Goal: Find specific page/section: Find specific page/section

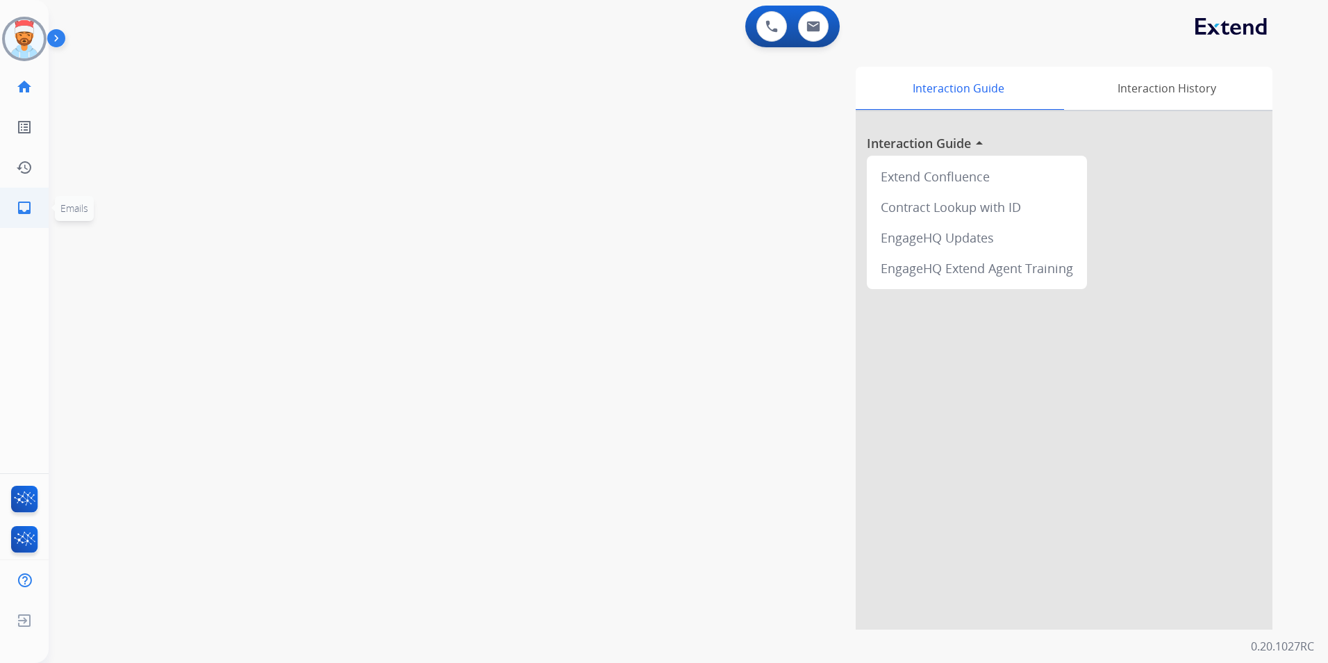
click at [18, 202] on mat-icon "inbox" at bounding box center [24, 207] width 17 height 17
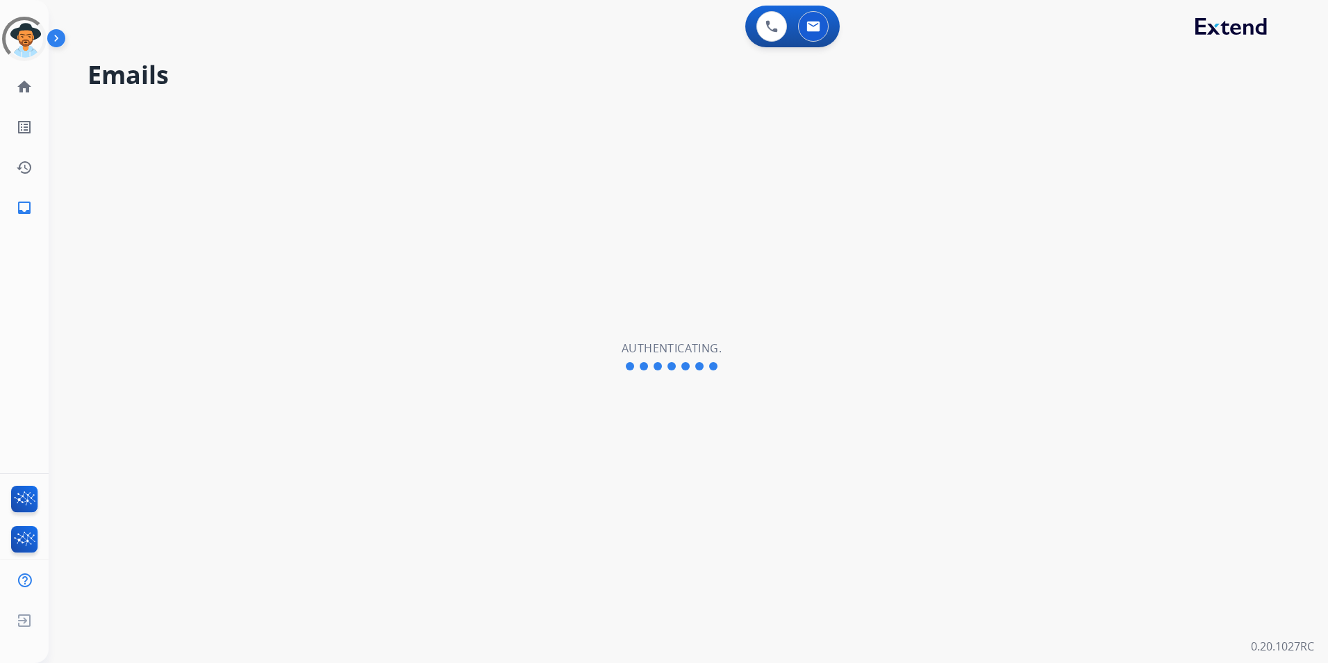
select select "**********"
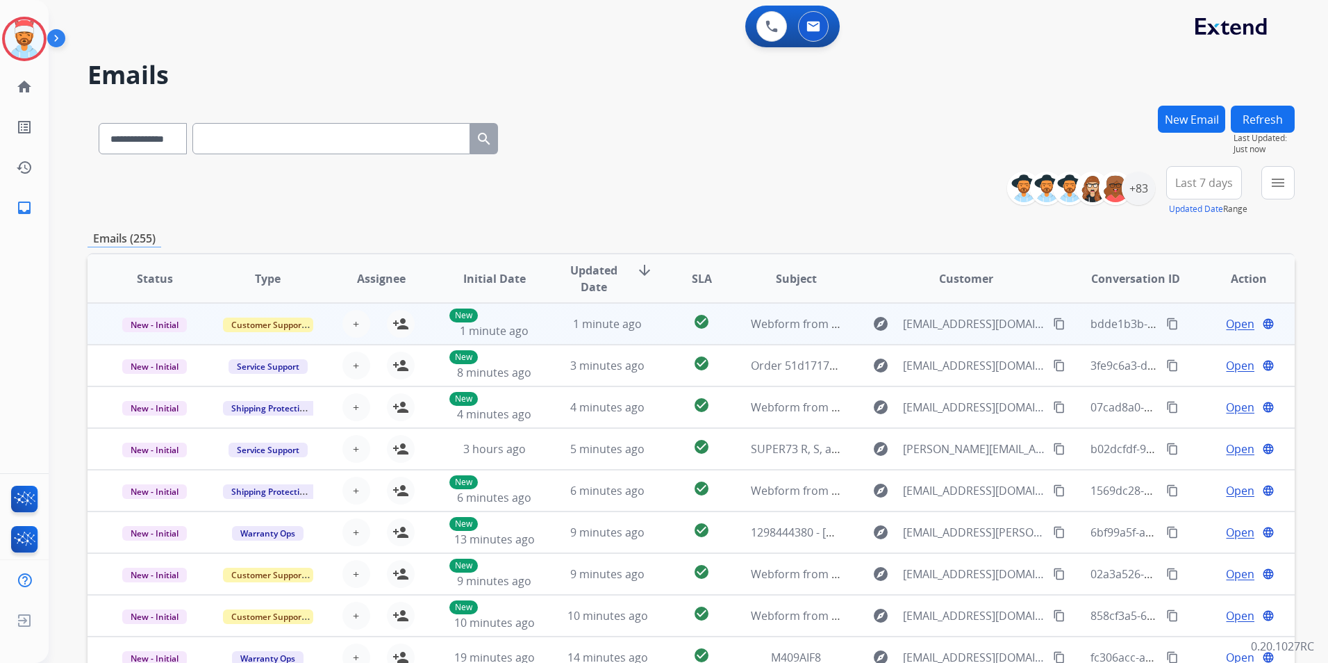
scroll to position [1, 0]
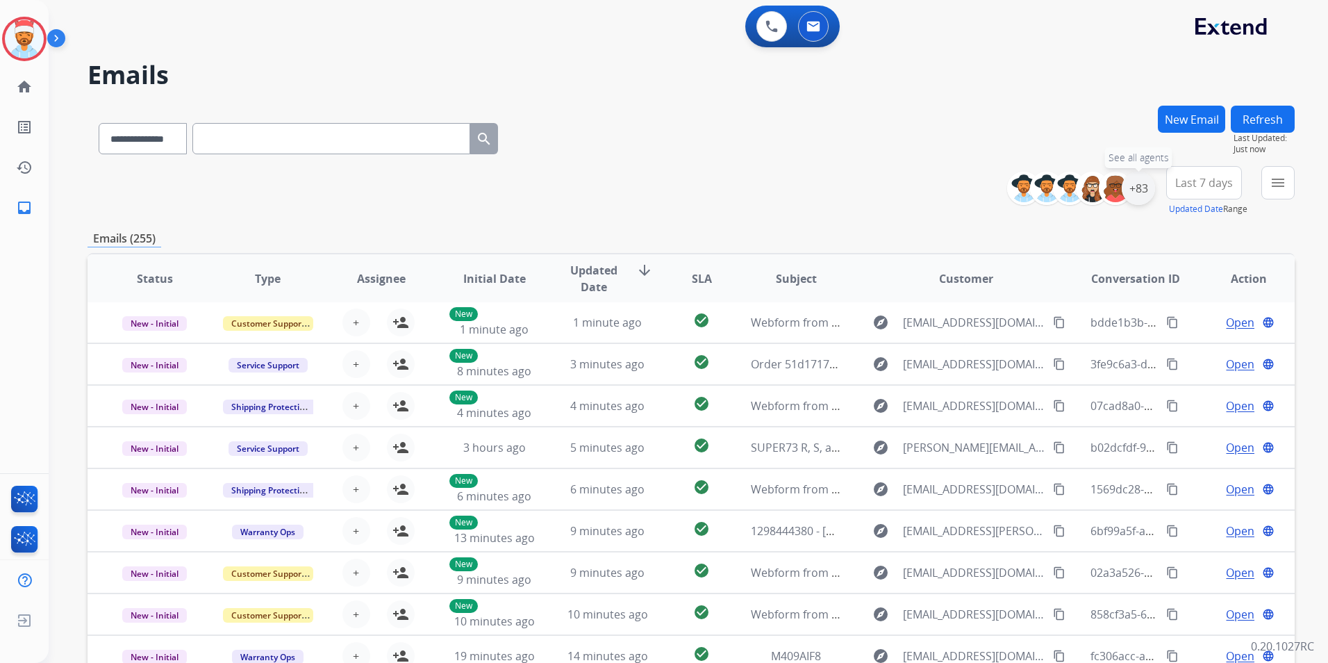
click at [1145, 197] on div "+83" at bounding box center [1138, 188] width 33 height 33
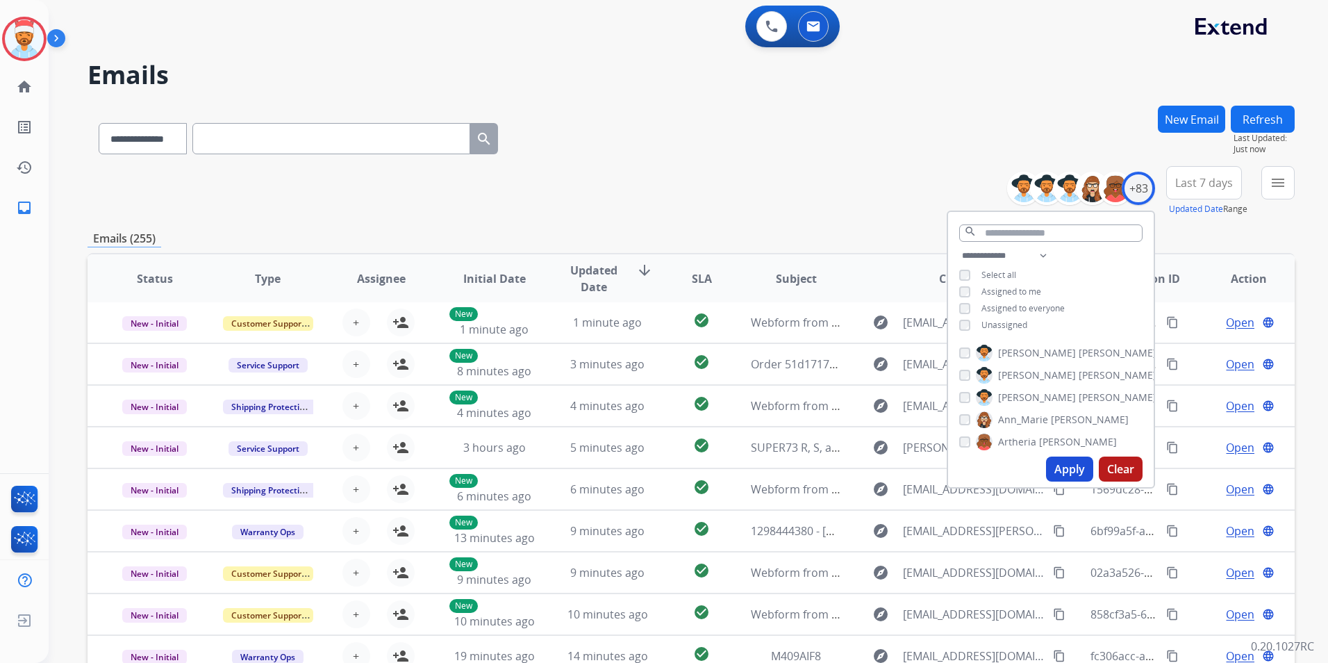
click at [1060, 456] on div "Apply Clear" at bounding box center [1051, 469] width 206 height 36
click at [1061, 467] on button "Apply" at bounding box center [1069, 468] width 47 height 25
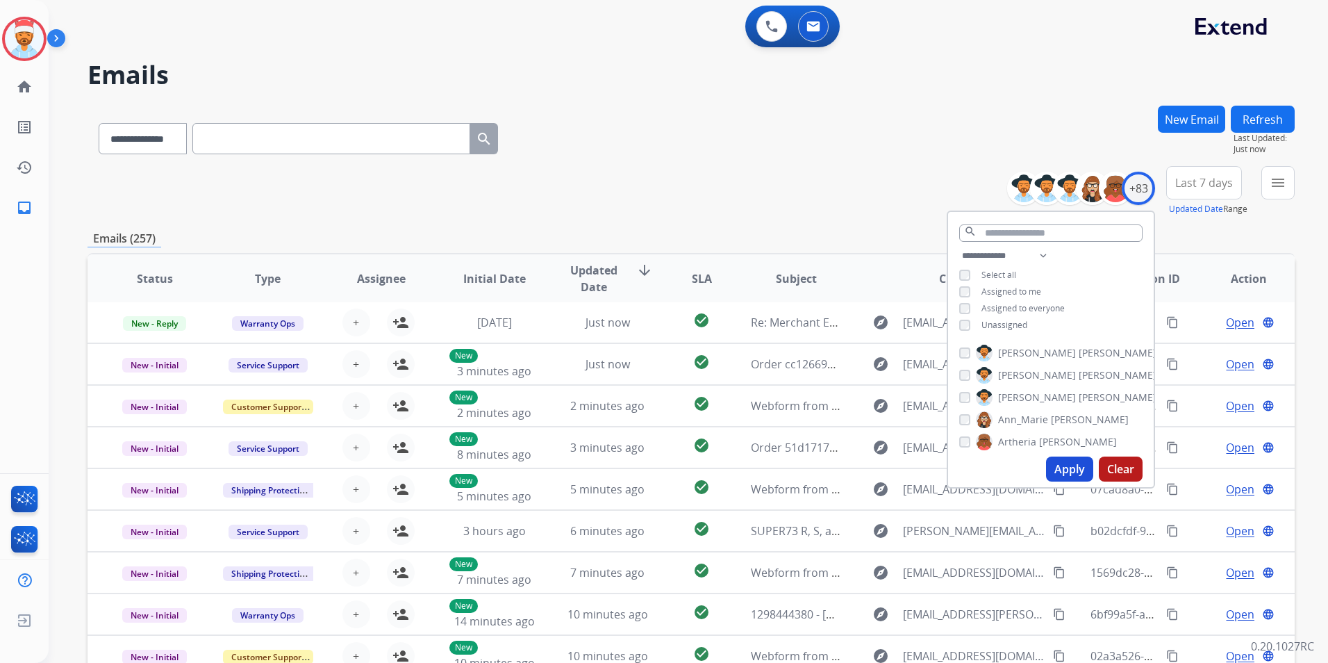
drag, startPoint x: 805, startPoint y: 193, endPoint x: 934, endPoint y: 205, distance: 129.7
click at [805, 192] on div "**********" at bounding box center [691, 191] width 1207 height 50
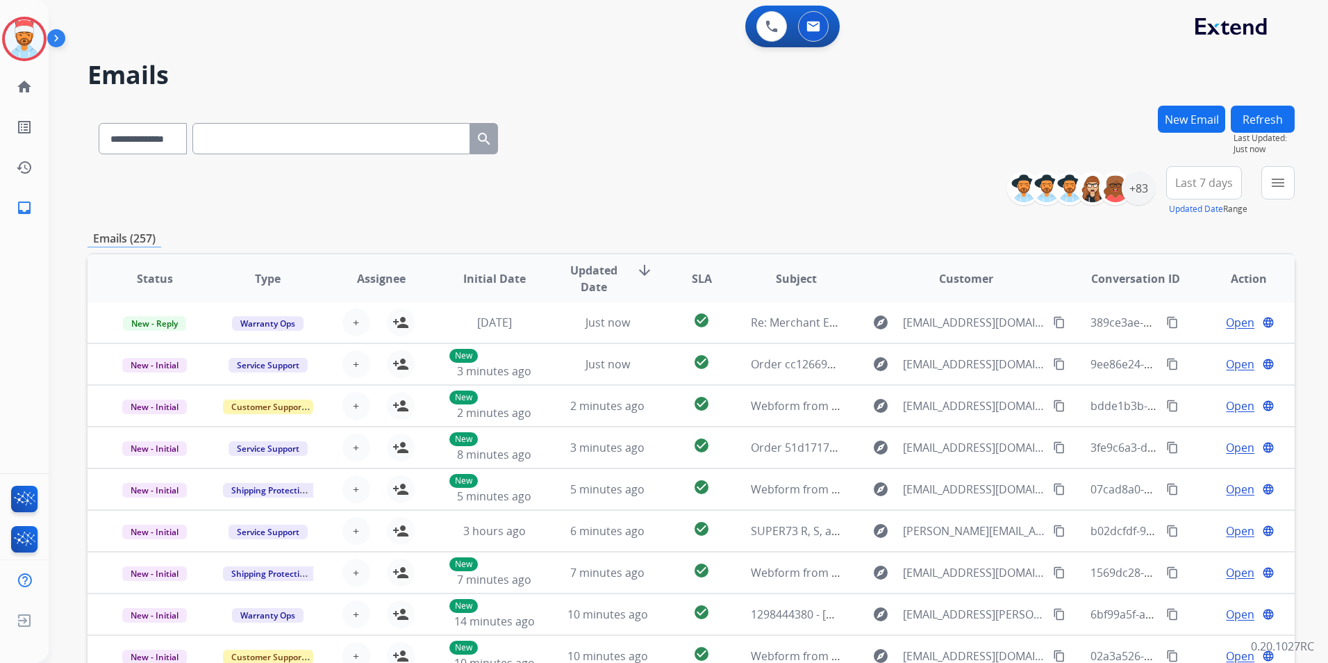
click at [1235, 183] on button "Last 7 days" at bounding box center [1204, 182] width 76 height 33
click at [1194, 353] on div "Last 90 days" at bounding box center [1199, 351] width 76 height 21
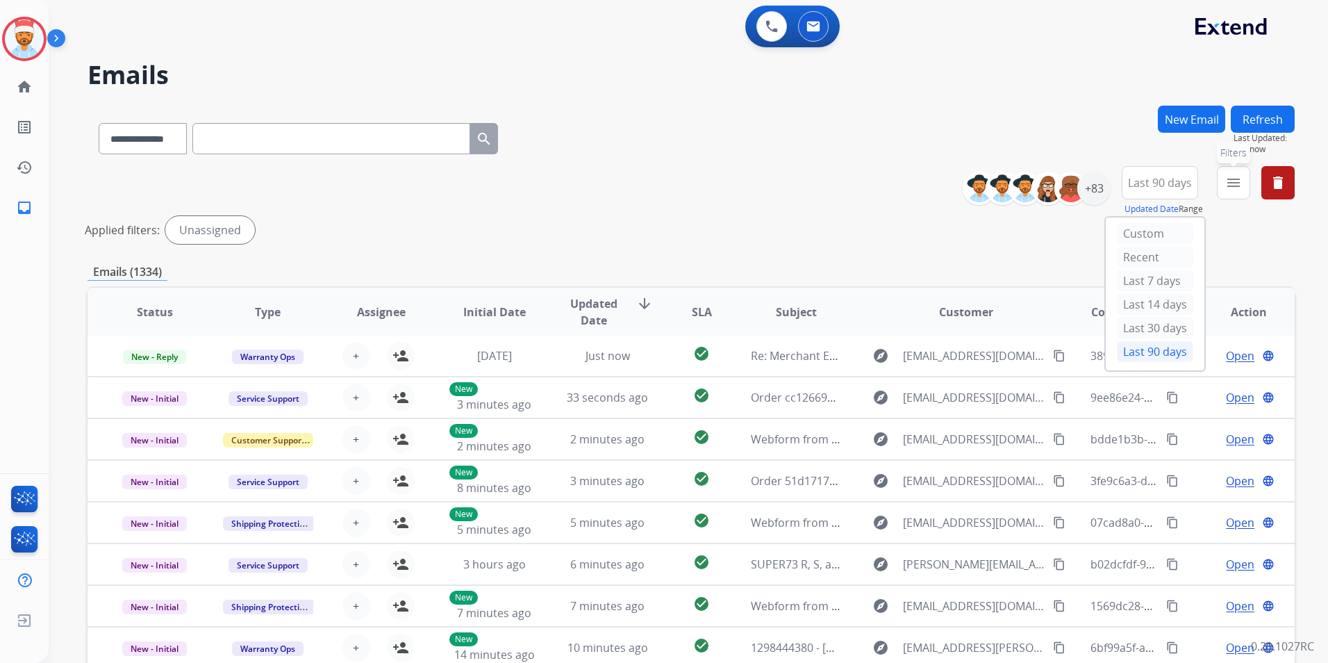
click at [1239, 166] on div "menu Filters Type Claims Adjudication Customer Support Escalation Service Suppo…" at bounding box center [1233, 191] width 33 height 50
click at [1242, 177] on button "menu Filters" at bounding box center [1233, 182] width 33 height 33
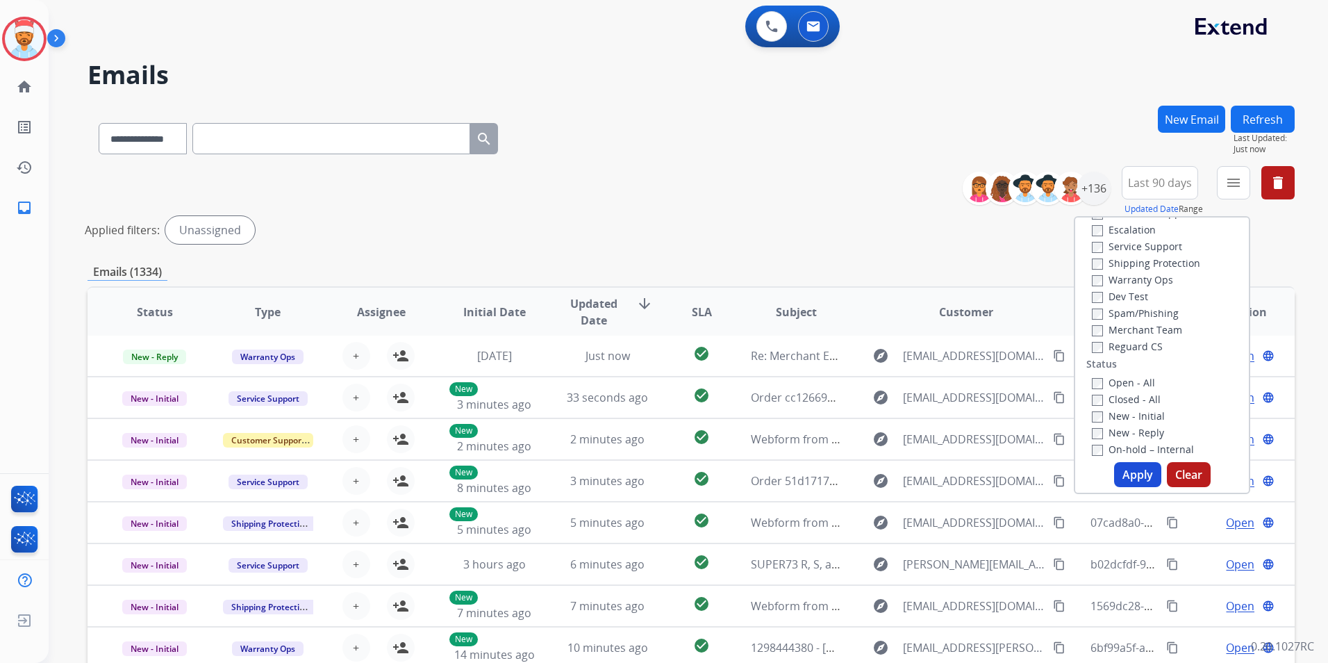
scroll to position [139, 0]
click at [1092, 292] on label "Open - All" at bounding box center [1123, 298] width 63 height 13
click at [1128, 473] on button "Apply" at bounding box center [1137, 474] width 47 height 25
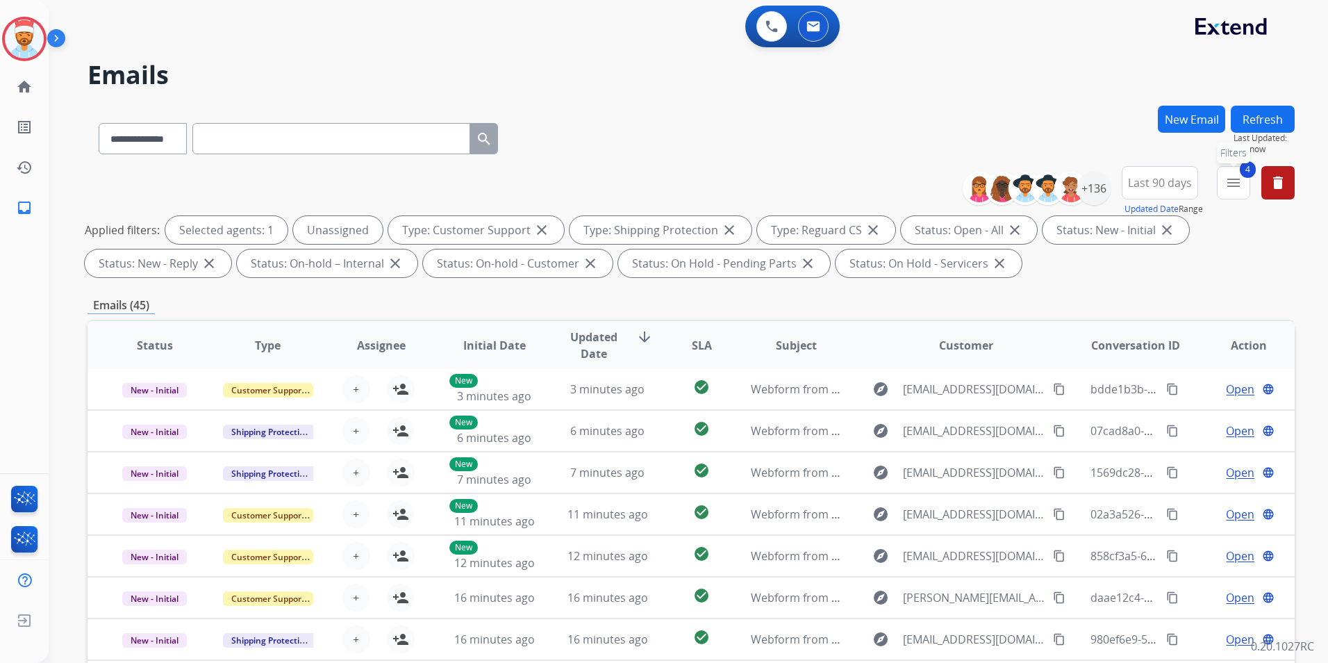
drag, startPoint x: 1245, startPoint y: 181, endPoint x: 1246, endPoint y: 199, distance: 18.1
click at [1243, 181] on button "4 menu Filters" at bounding box center [1233, 182] width 33 height 33
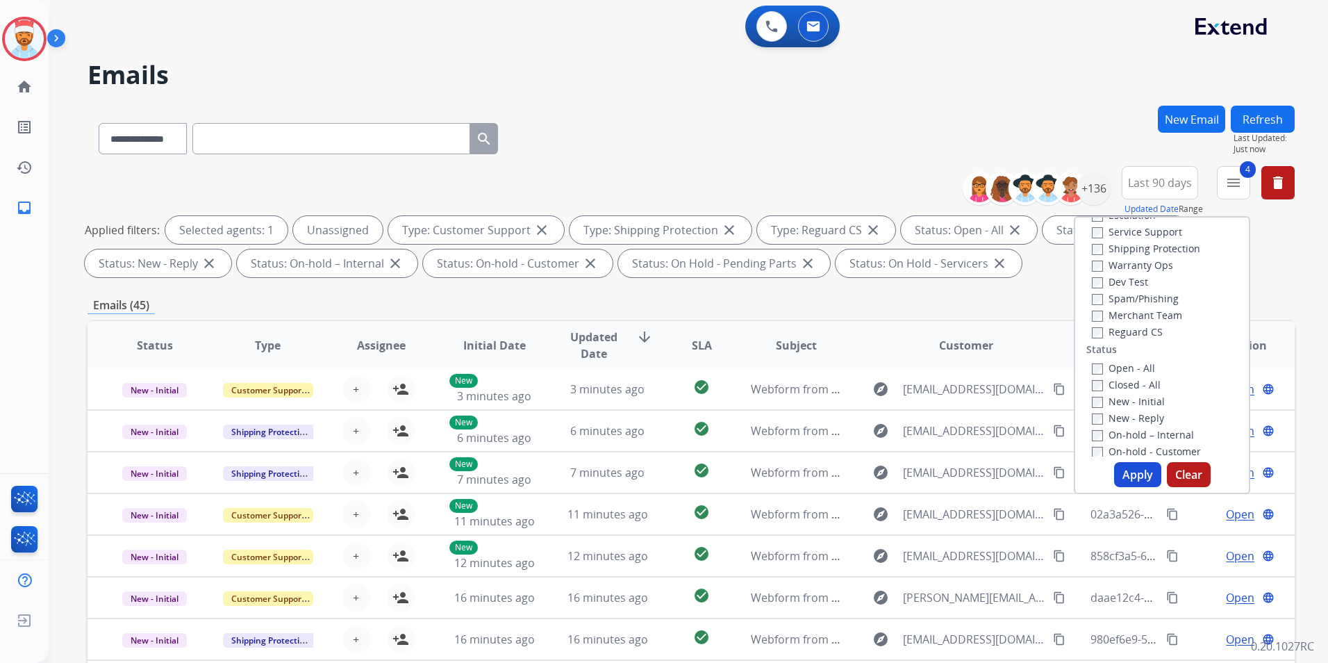
click at [1294, 247] on div "**********" at bounding box center [691, 224] width 1207 height 117
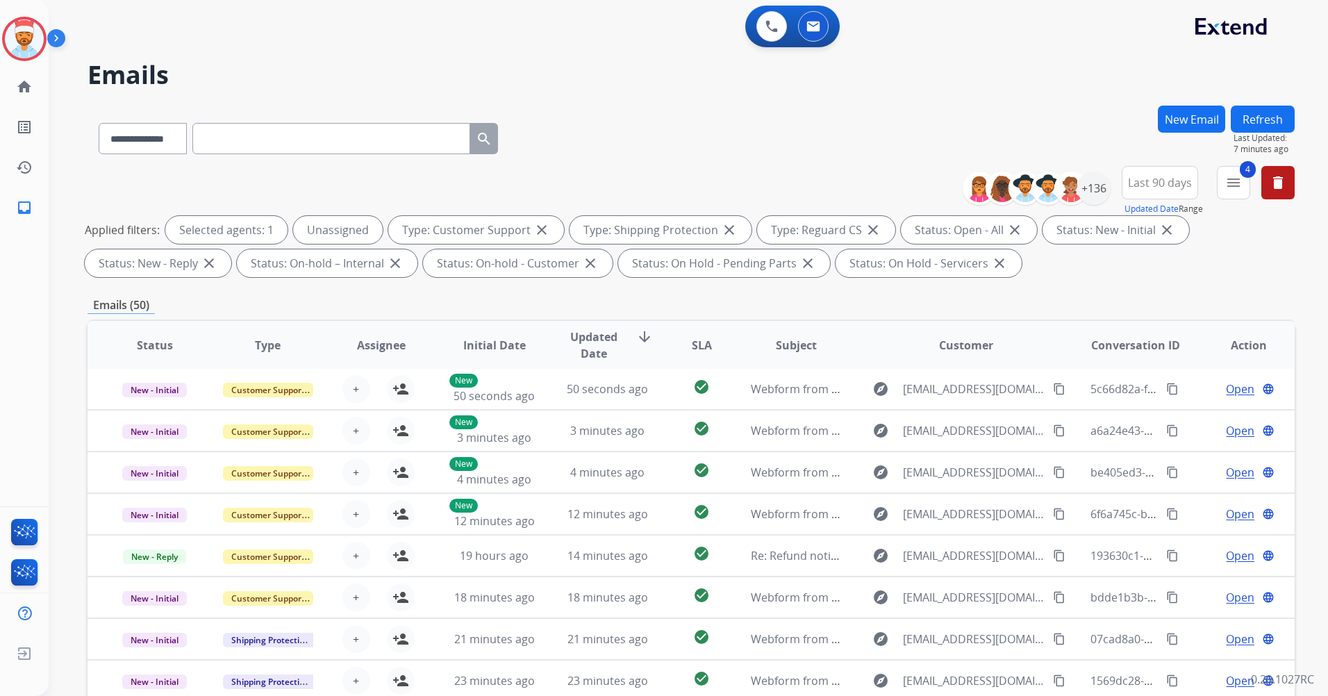
scroll to position [1, 0]
